Goal: Find specific page/section: Find specific page/section

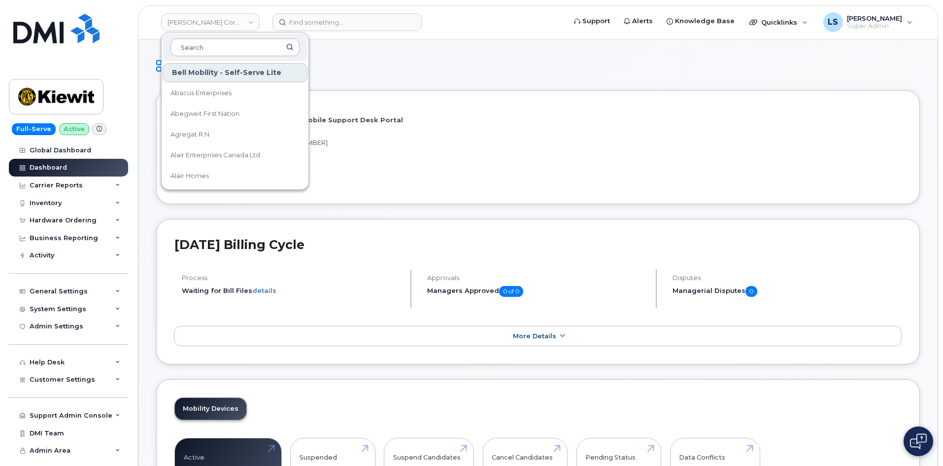
type input "g"
drag, startPoint x: 386, startPoint y: 65, endPoint x: 294, endPoint y: 67, distance: 92.2
click at [390, 67] on h1 "Dashboard" at bounding box center [538, 65] width 764 height 17
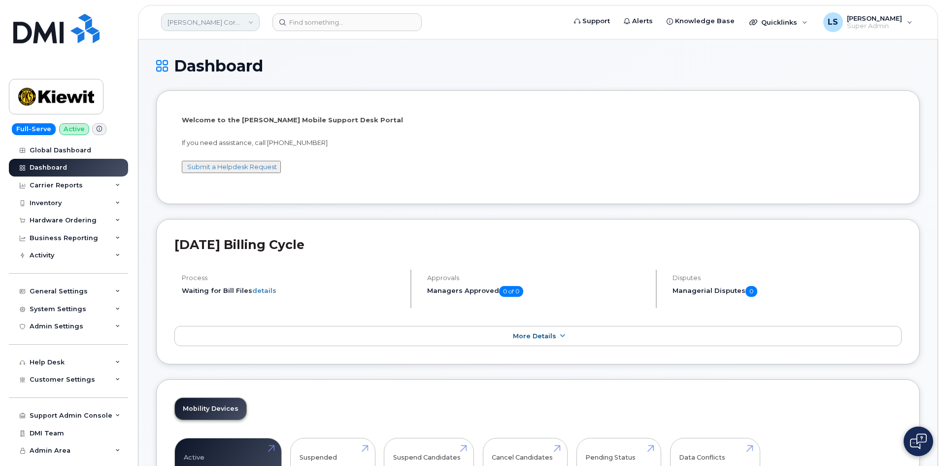
drag, startPoint x: 206, startPoint y: 22, endPoint x: 213, endPoint y: 25, distance: 7.5
click at [209, 22] on link "[PERSON_NAME] Corporation" at bounding box center [210, 22] width 99 height 18
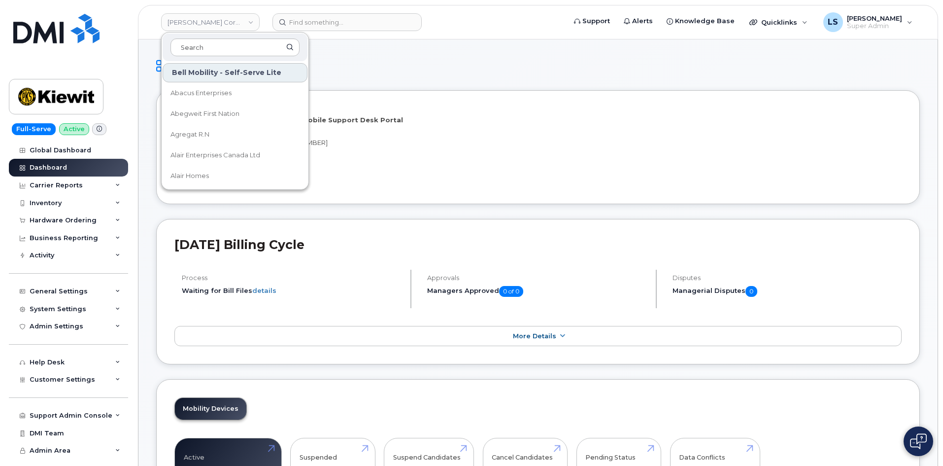
click at [366, 67] on h1 "Dashboard" at bounding box center [538, 65] width 764 height 17
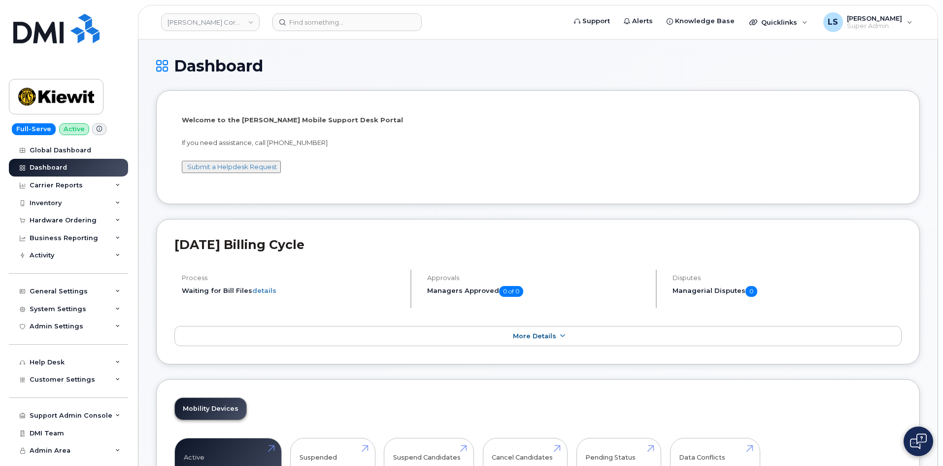
click at [197, 35] on header "Kiewit Corporation Support Alerts Knowledge Base Quicklinks Suspend / Cancel De…" at bounding box center [538, 22] width 800 height 35
click at [200, 26] on link "[PERSON_NAME] Corporation" at bounding box center [210, 22] width 99 height 18
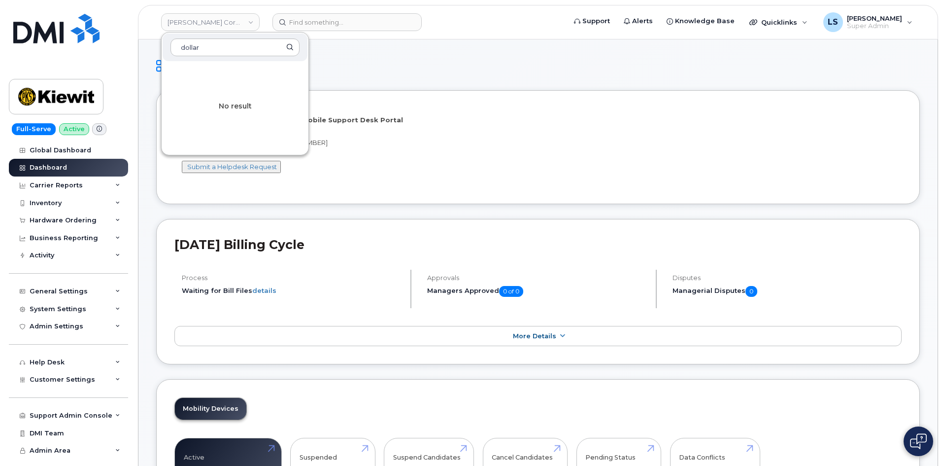
type input "dollar"
click at [447, 62] on h1 "Dashboard" at bounding box center [538, 65] width 764 height 17
